Goal: Find specific page/section: Find specific page/section

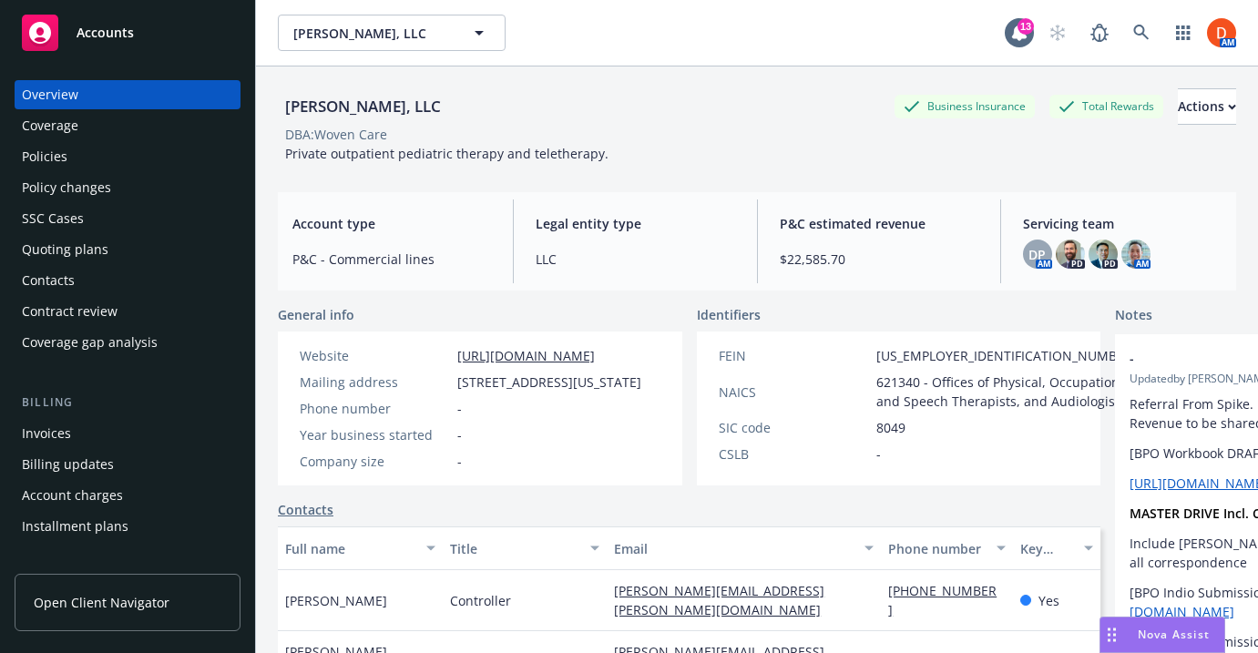
scroll to position [324, 0]
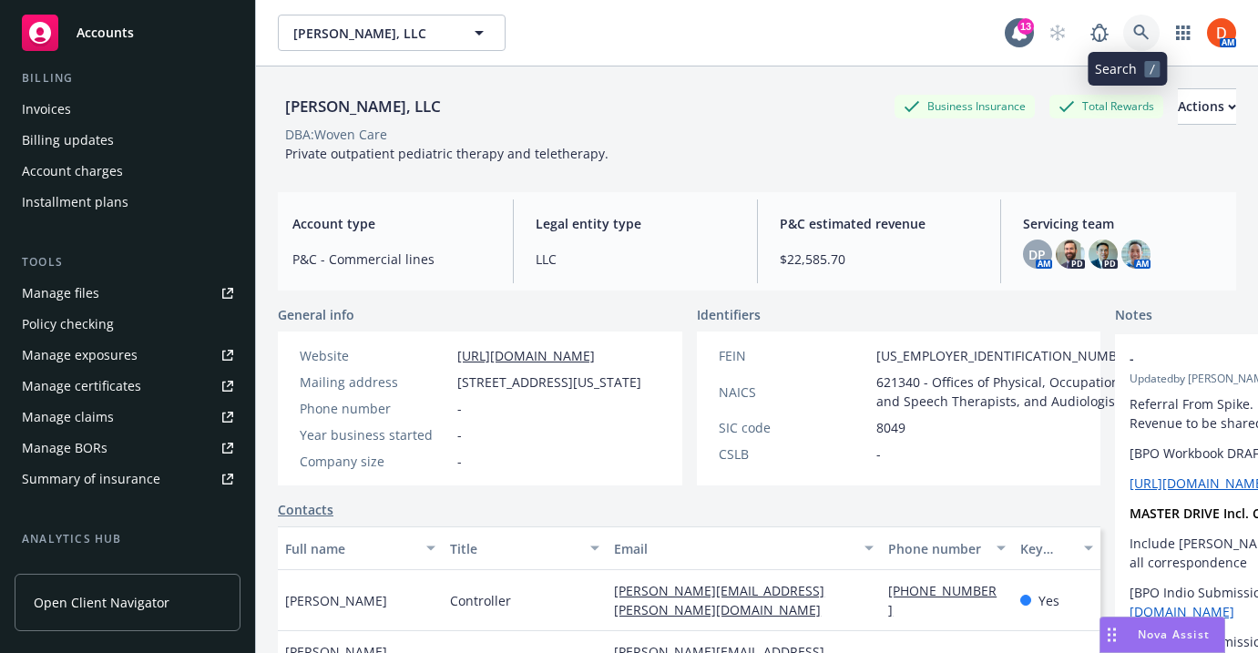
click at [1135, 36] on icon at bounding box center [1141, 33] width 16 height 16
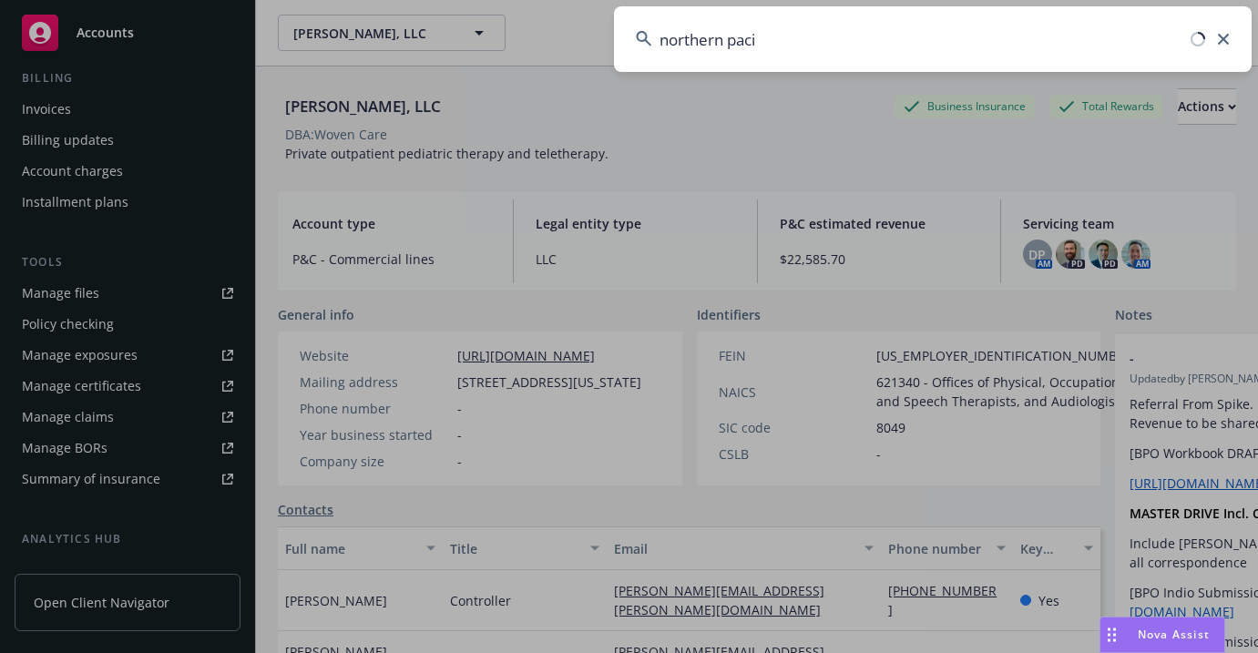
type input "northern pacif"
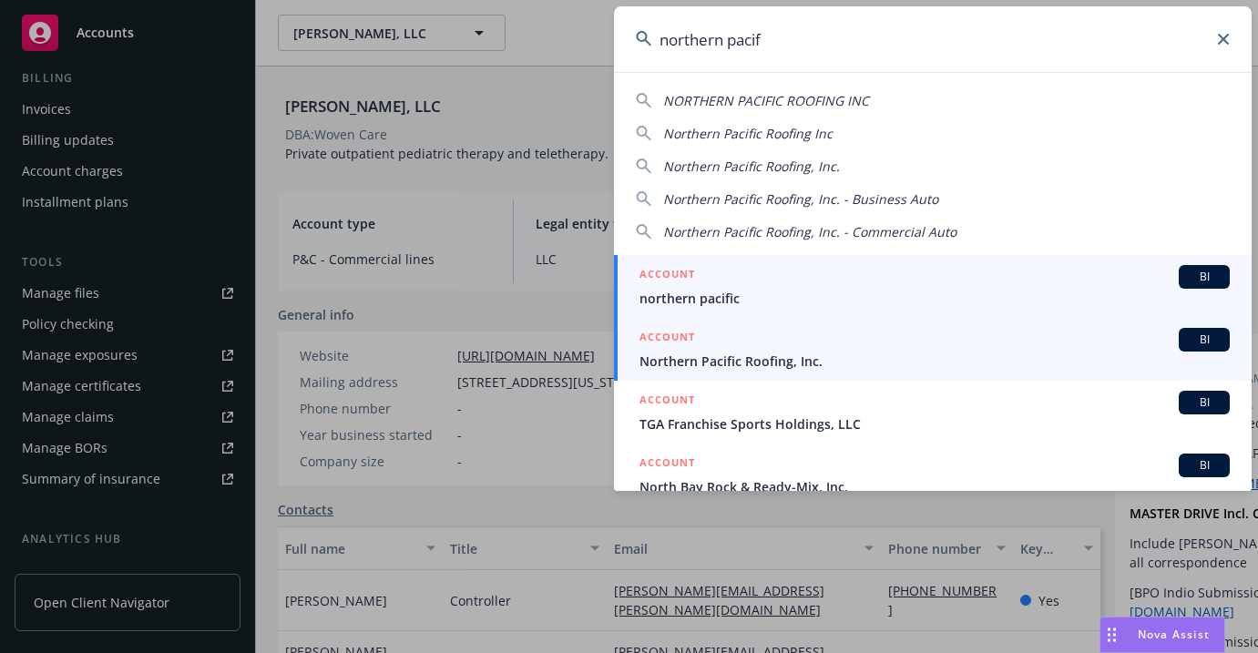
click at [862, 335] on div "ACCOUNT BI" at bounding box center [935, 340] width 590 height 24
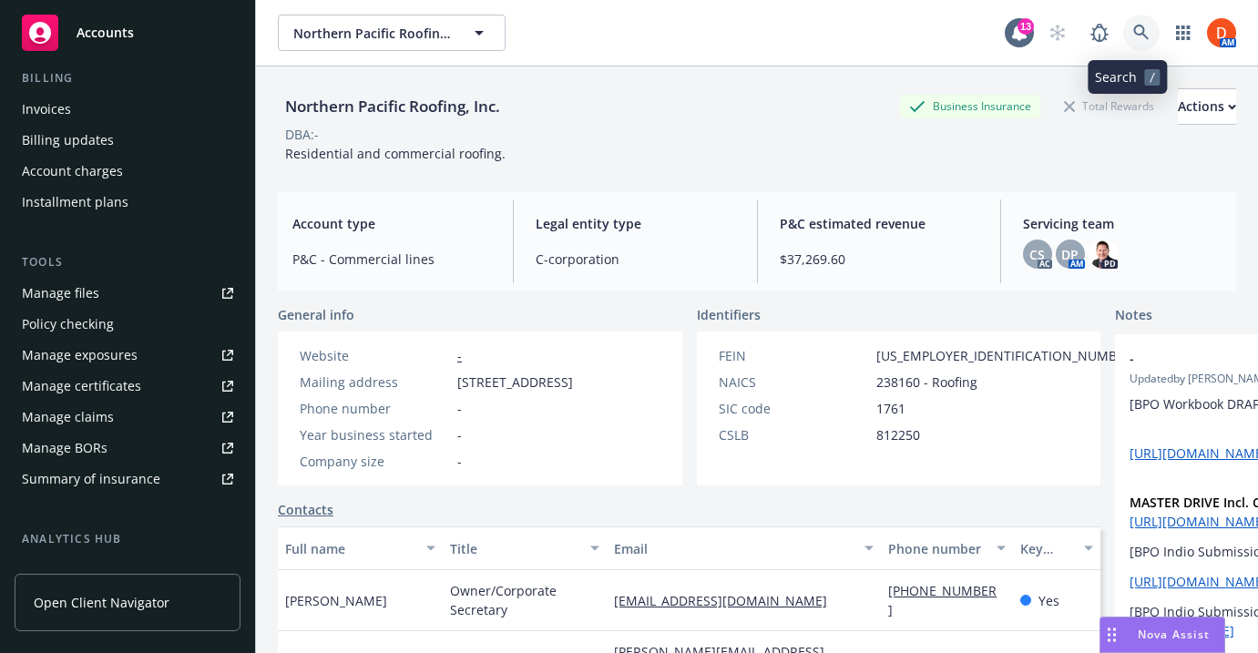
click at [1133, 31] on icon at bounding box center [1141, 33] width 16 height 16
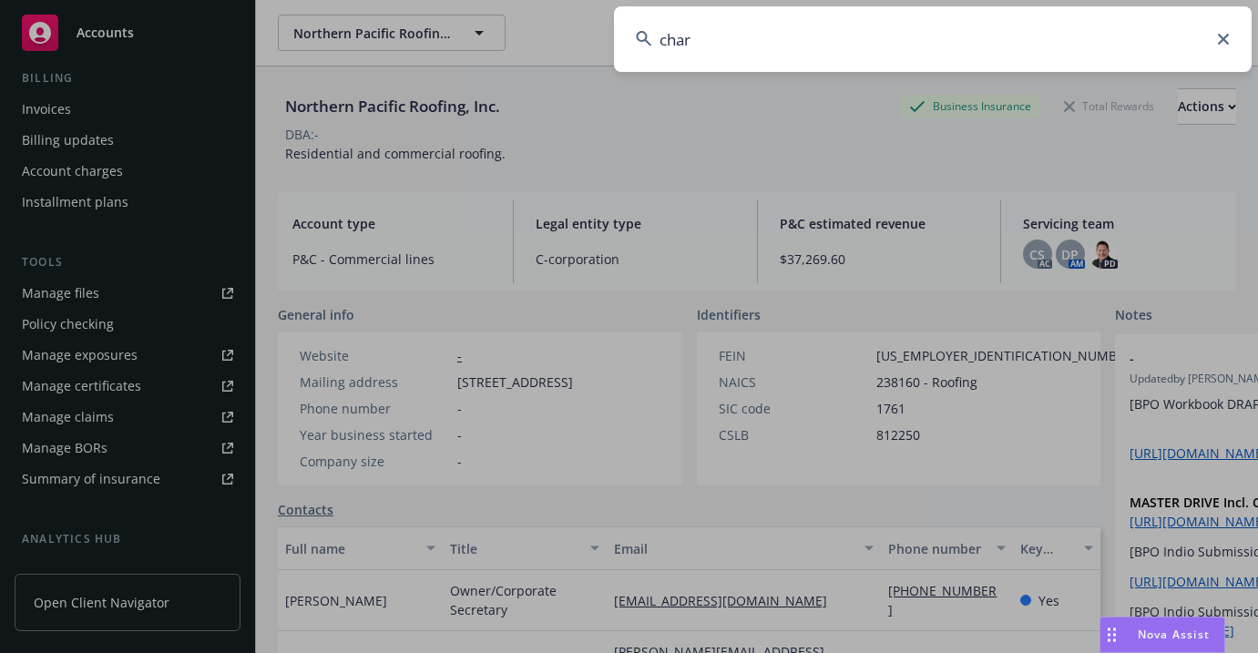
type input "charm"
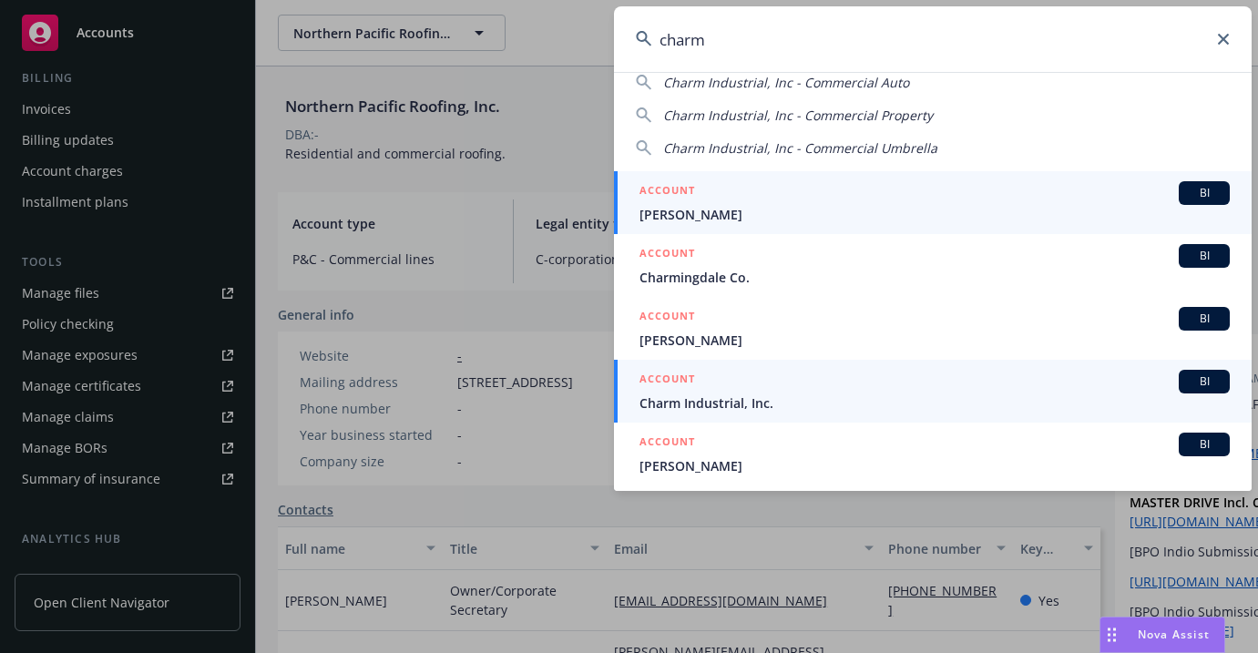
scroll to position [97, 0]
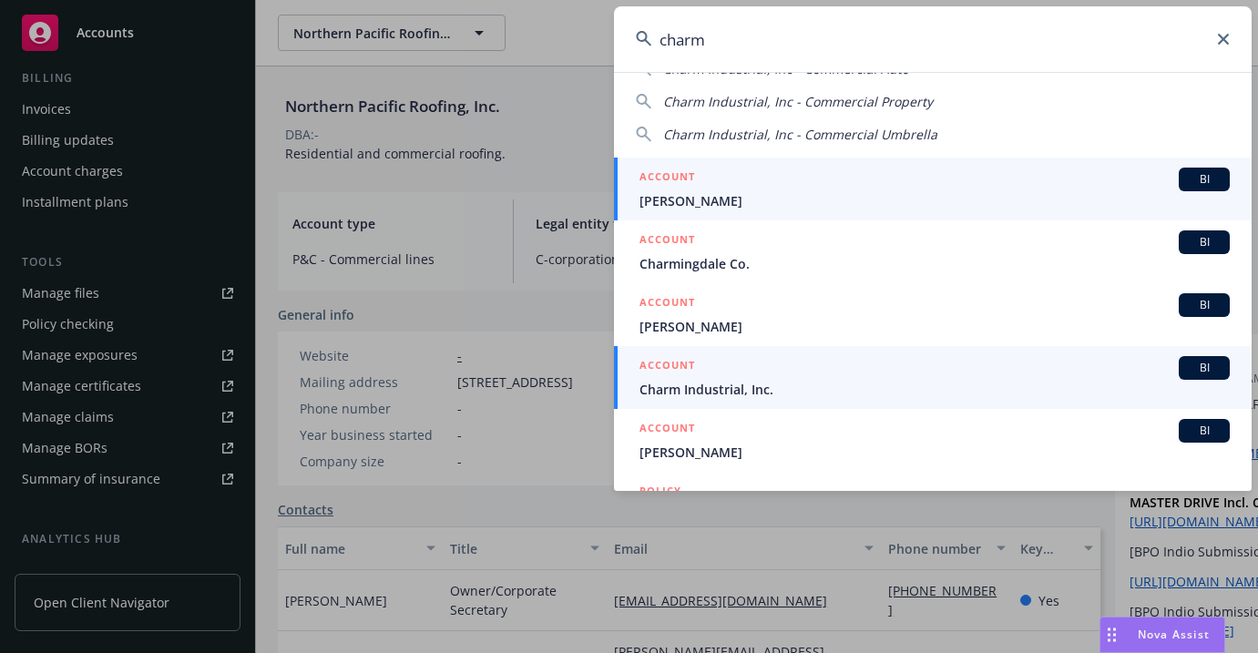
click at [734, 382] on span "Charm Industrial, Inc." at bounding box center [935, 389] width 590 height 19
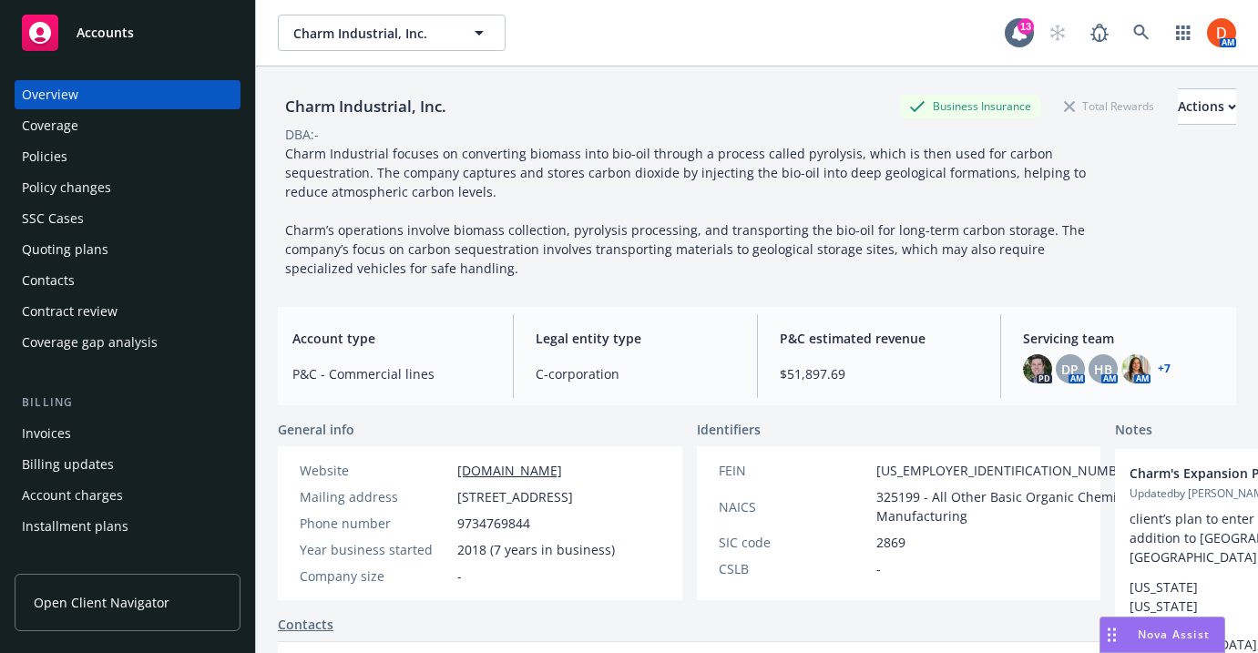
click at [124, 166] on div "Policies" at bounding box center [127, 156] width 211 height 29
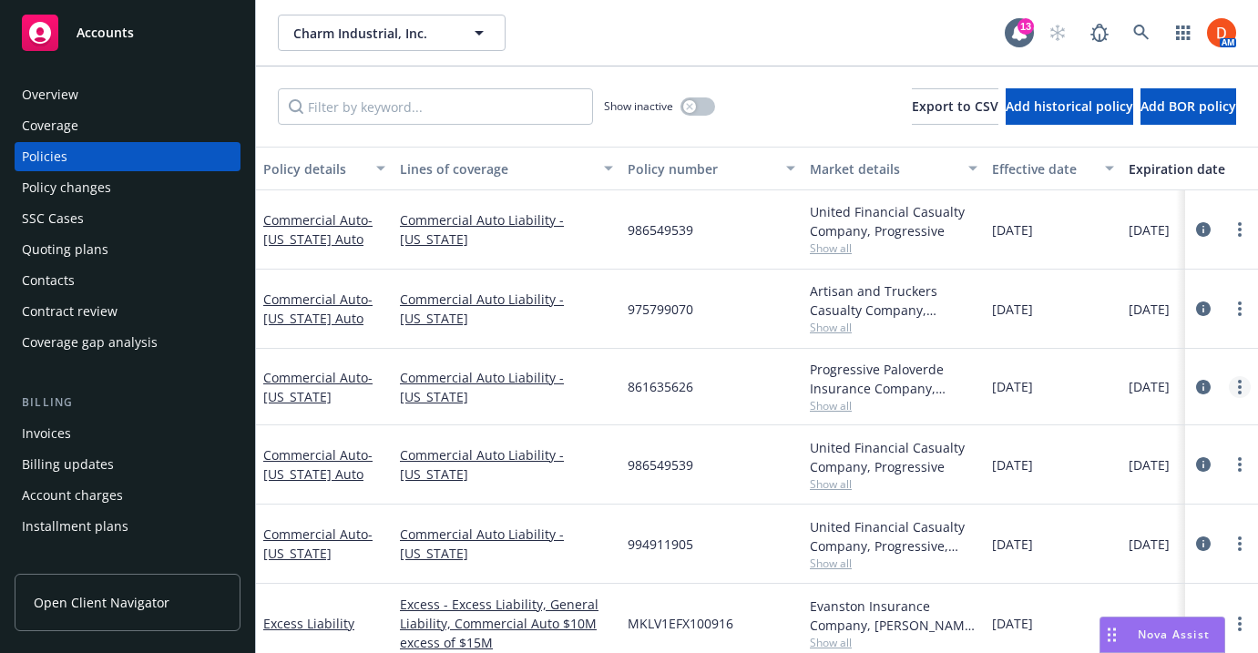
click at [1229, 390] on link "more" at bounding box center [1240, 387] width 22 height 22
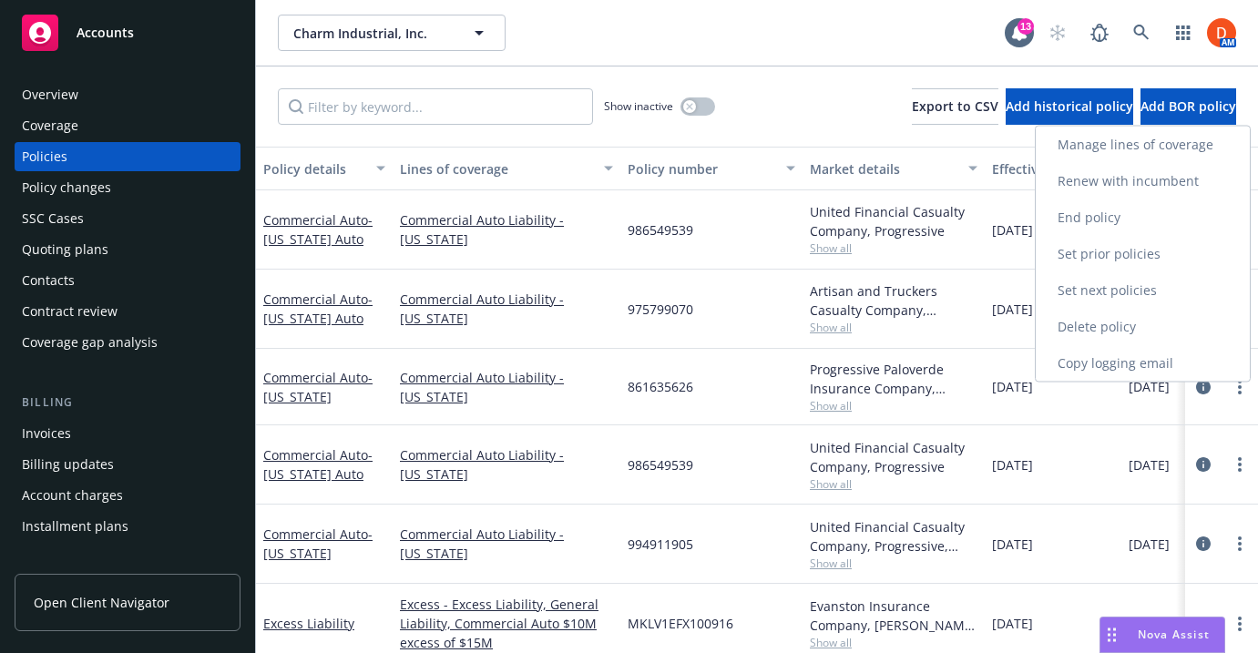
click at [1138, 364] on link "Copy logging email" at bounding box center [1143, 363] width 214 height 36
